Goal: Browse casually

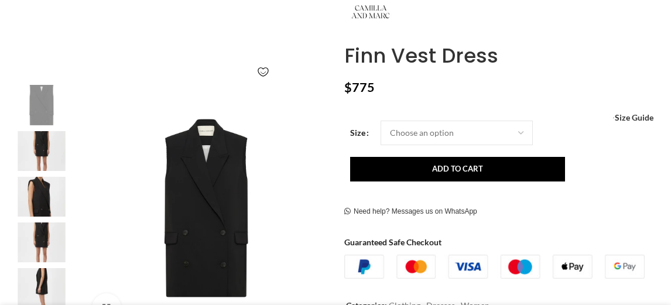
click at [41, 138] on img at bounding box center [41, 151] width 71 height 40
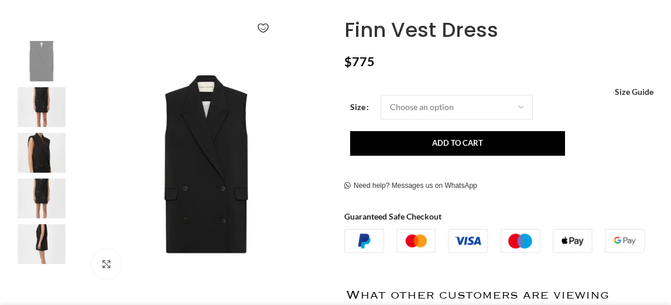
scroll to position [263, 0]
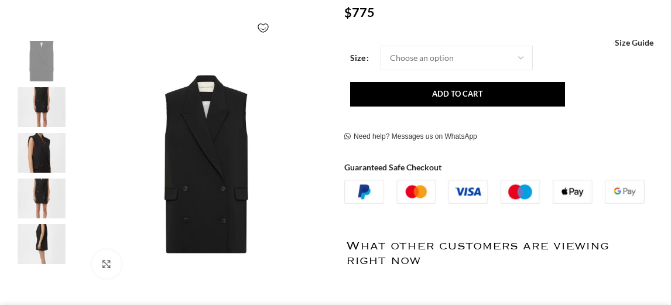
click at [39, 106] on img at bounding box center [41, 107] width 71 height 40
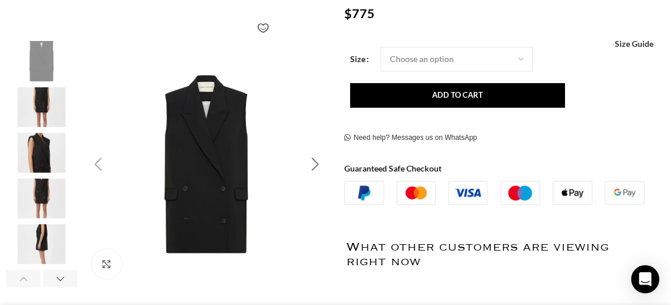
click at [319, 164] on div "Next slide" at bounding box center [315, 164] width 29 height 29
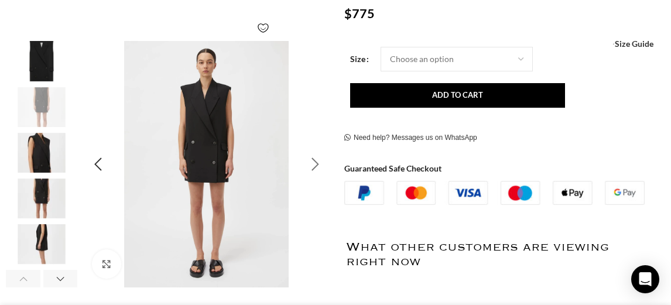
click at [314, 162] on div "Next slide" at bounding box center [315, 164] width 29 height 29
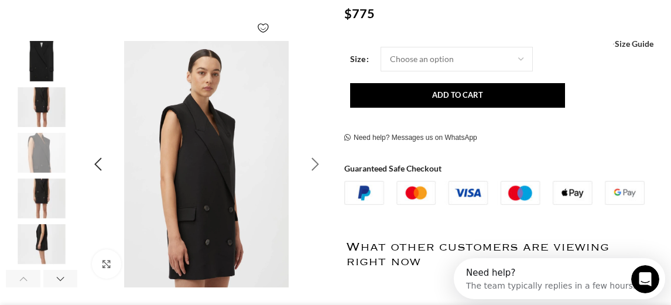
scroll to position [0, 0]
click at [314, 162] on div "Next slide" at bounding box center [315, 164] width 29 height 29
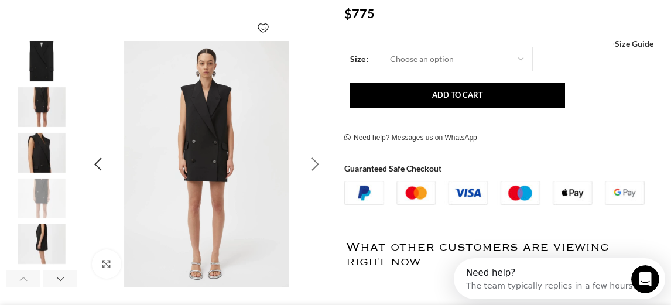
click at [314, 162] on div "Next slide" at bounding box center [315, 164] width 29 height 29
